Goal: Information Seeking & Learning: Learn about a topic

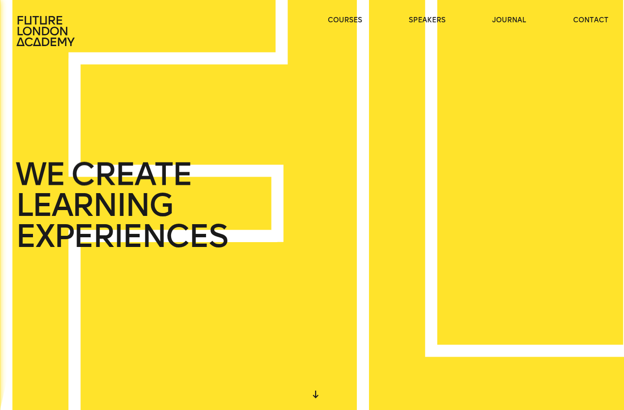
click at [55, 32] on icon at bounding box center [47, 31] width 62 height 31
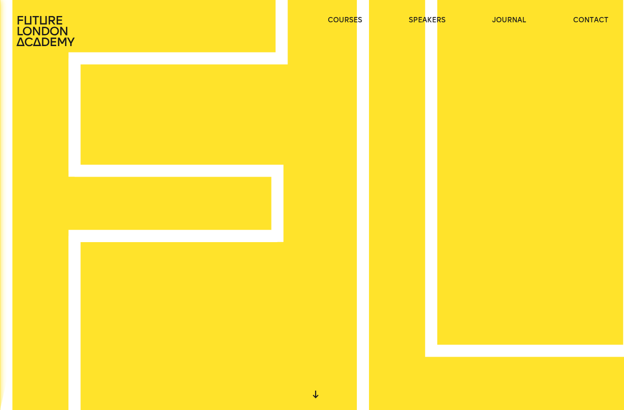
click at [341, 27] on ul "courses speakers journal contact" at bounding box center [468, 31] width 281 height 31
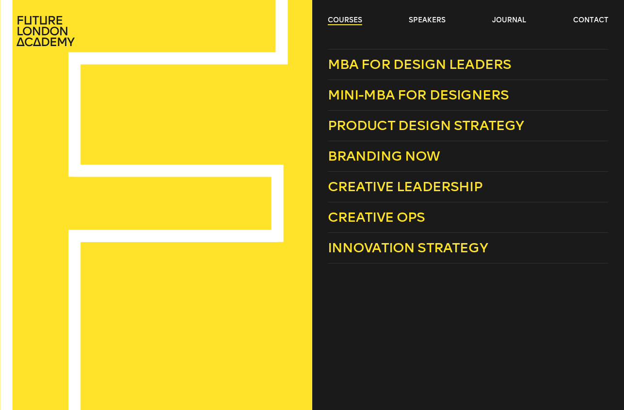
click at [346, 23] on link "courses" at bounding box center [345, 21] width 34 height 10
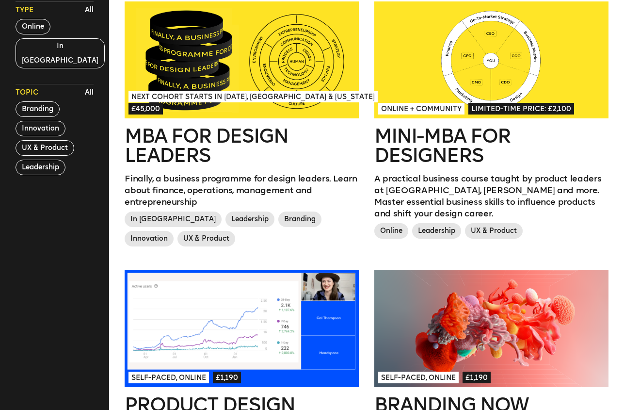
scroll to position [259, 0]
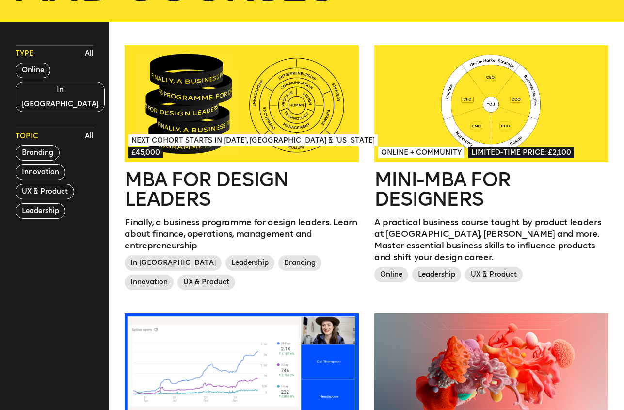
click at [162, 187] on h2 "MBA for Design Leaders" at bounding box center [242, 189] width 234 height 39
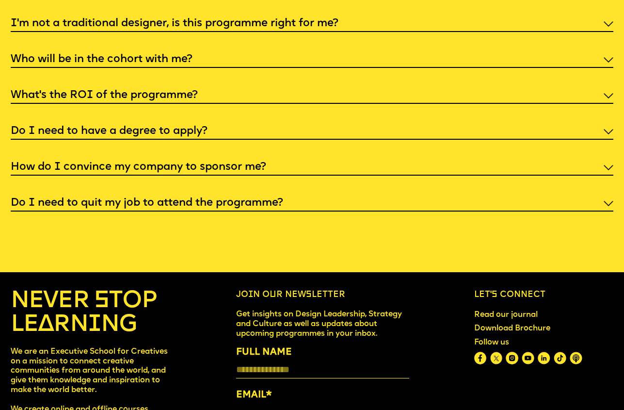
scroll to position [3350, 0]
